Goal: Communication & Community: Answer question/provide support

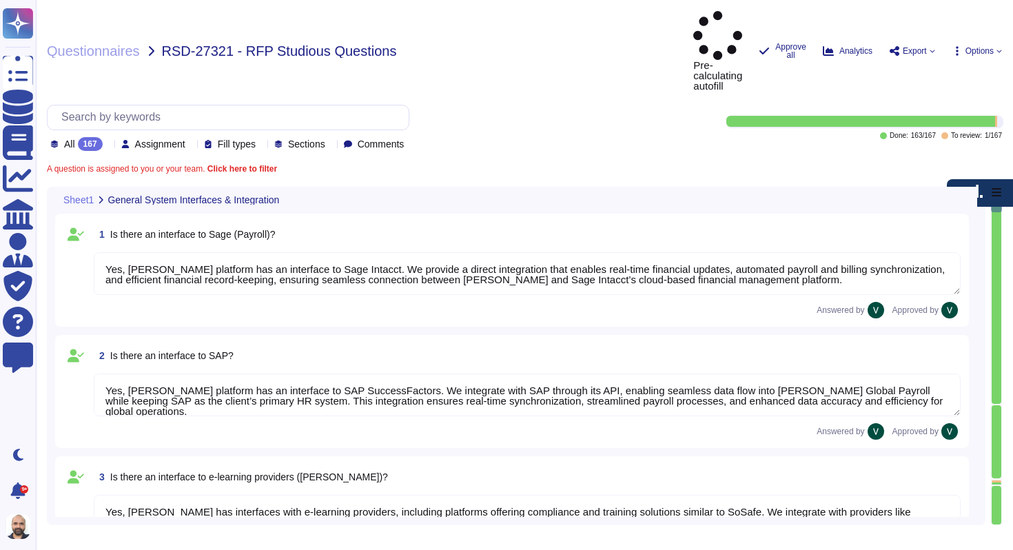
type textarea "Yes, [PERSON_NAME] platform has an interface to Sage Intacct. We provide a dire…"
type textarea "Yes, [PERSON_NAME] platform has an interface to SAP SuccessFactors. We integrat…"
type textarea "Yes, [PERSON_NAME] has interfaces with e-learning providers, including platform…"
type textarea "No, [PERSON_NAME] does not currently have a direct interface to Oracle database…"
type textarea "Yes, [PERSON_NAME] has interfaces with Microsoft Office programs like Word, Out…"
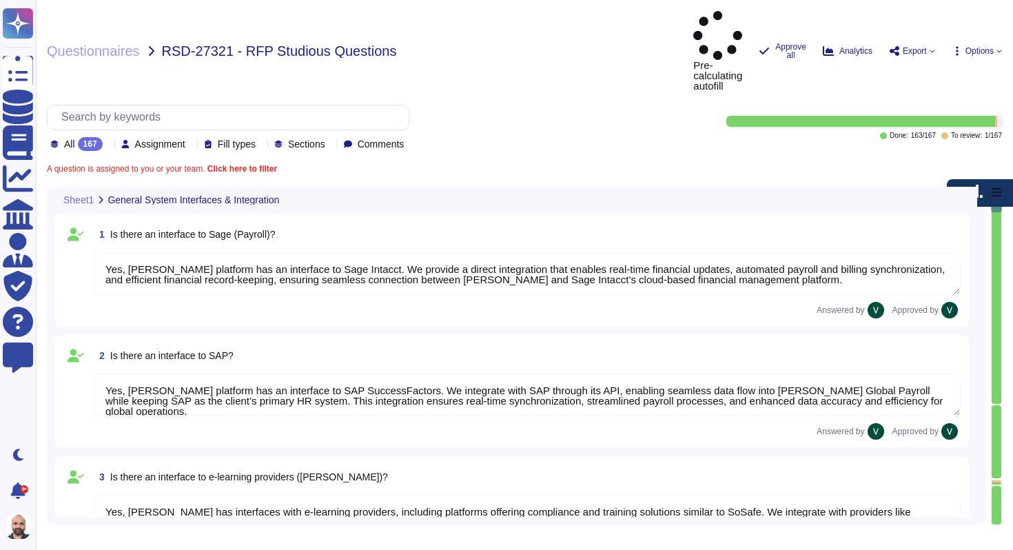
type textarea "Yes, [PERSON_NAME] platform has an interface with DATEV. These integrations may…"
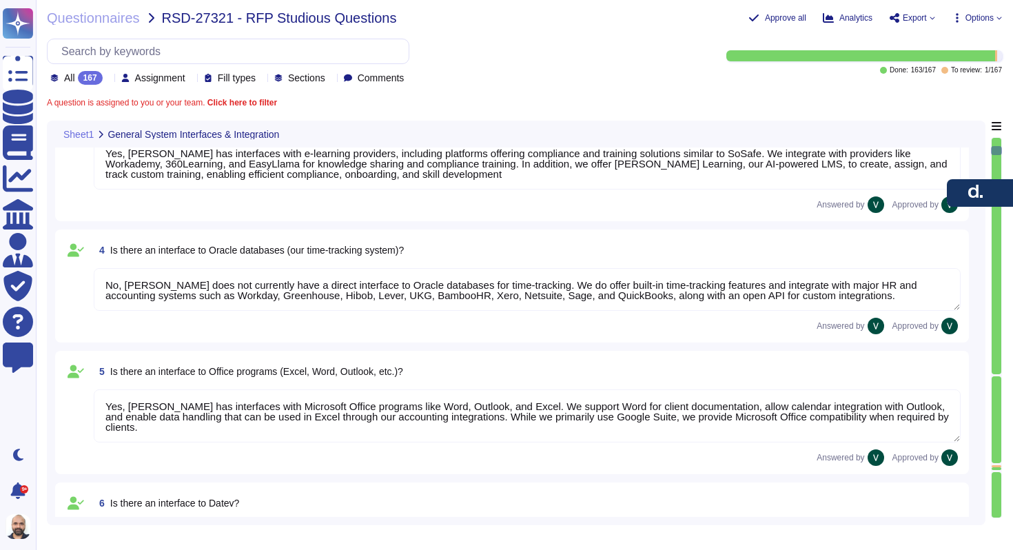
type textarea "[PERSON_NAME] offers a wide range of interfaces and the ability to build custom…"
type textarea "Yes, [PERSON_NAME] platform has an API that enables clients to integrate their …"
type textarea "Data can be imported into [PERSON_NAME] system through several methods. We supp…"
type textarea "We carry out data migration through multiple methods depending on client needs.…"
type textarea "Yes, we support importing data from Excel (XLSX). We enable mass uploads of emp…"
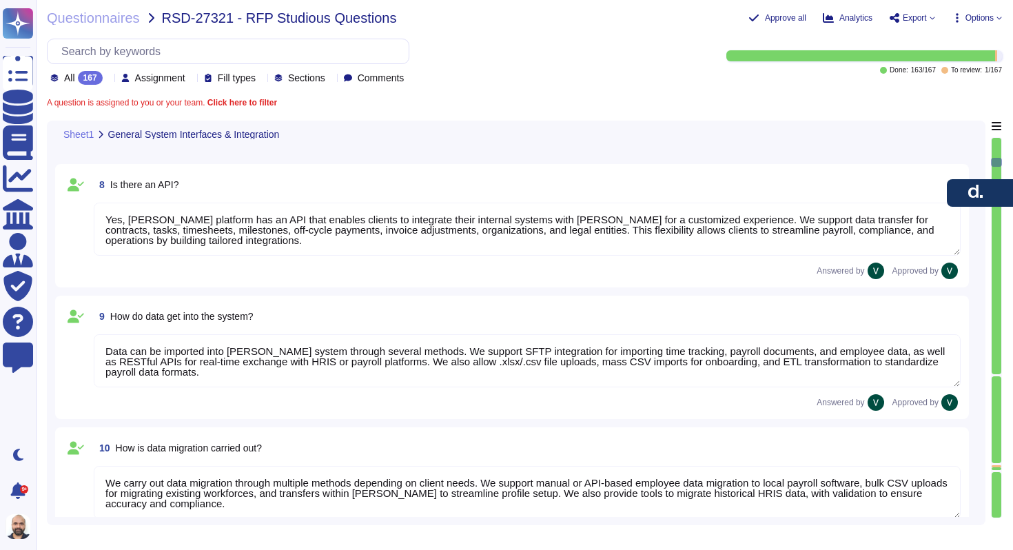
type textarea "We output reports through a wide range of customizable options. Reports can be …"
type textarea "[PERSON_NAME] system provides default KPIs and reports across finance, payroll,…"
type textarea "[PERSON_NAME] reports are highly customizable to meet company-specific needs. W…"
type textarea "Yes, reports from [PERSON_NAME] can be exported to Excel in XLSX format, as wel…"
type textarea "Yes, we have a structured process for ongoing changes through continuous compli…"
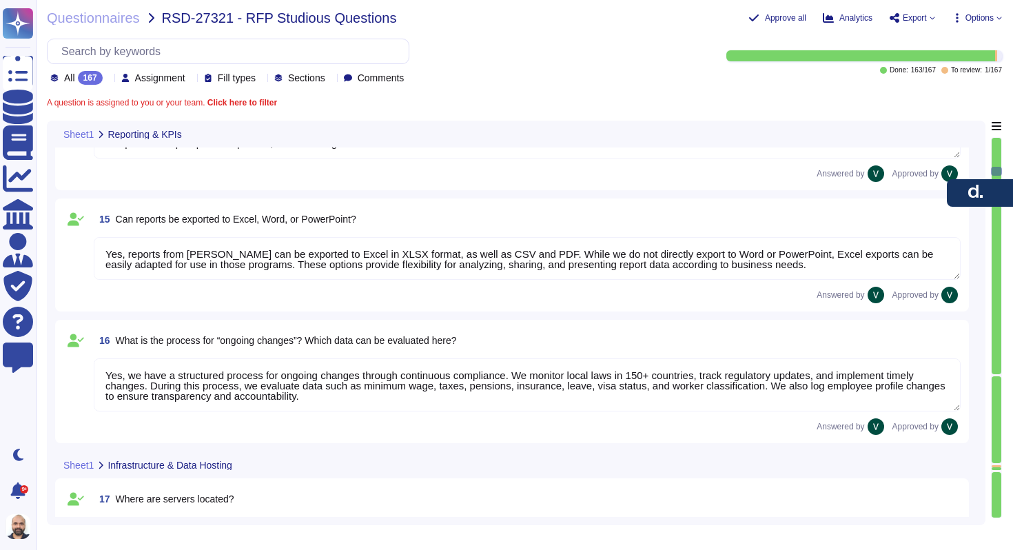
type textarea "Our servers are located in the [GEOGRAPHIC_DATA], with primary storage in [GEOG…"
type textarea "Our data is primarily hosted in the European Union, with primary storage in [GE…"
type textarea "No, our data hosting is not primarily based in the [GEOGRAPHIC_DATA]. Yes, we a…"
type textarea "Our infrastructure stores client and user personal data, platform data, marketi…"
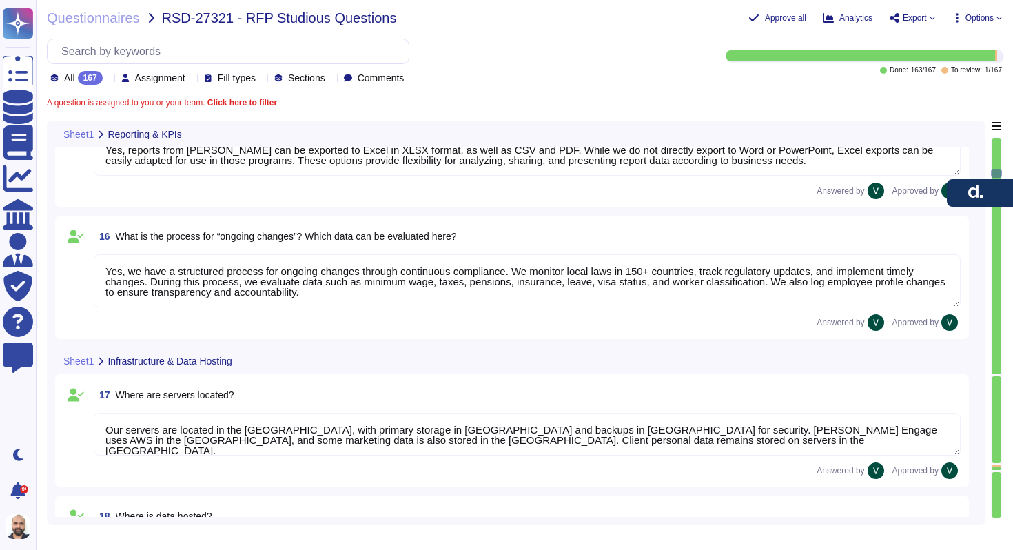
scroll to position [1793, 0]
